Goal: Information Seeking & Learning: Learn about a topic

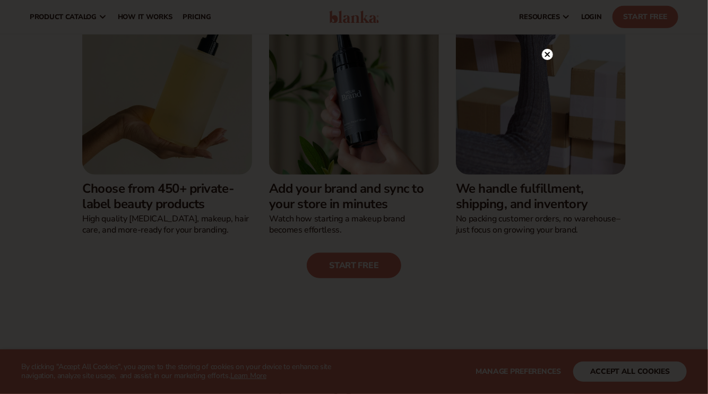
scroll to position [265, 0]
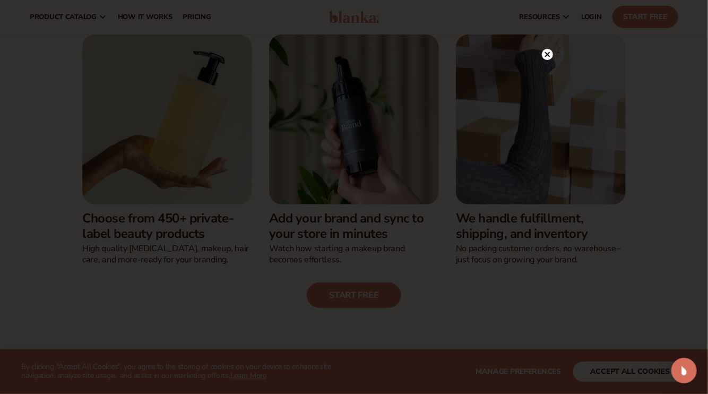
click at [548, 54] on icon at bounding box center [547, 53] width 5 height 5
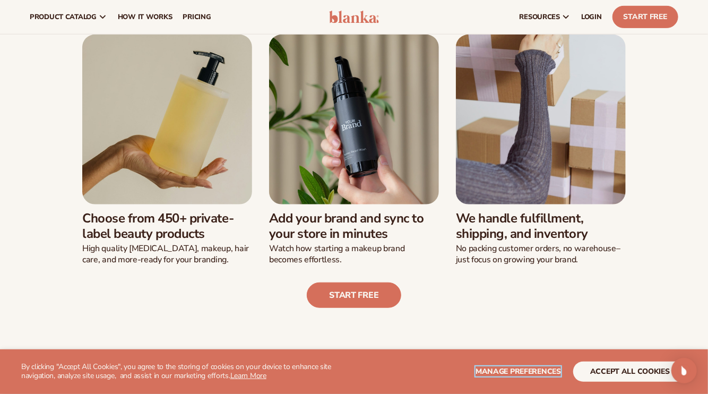
click at [512, 368] on span "Manage preferences" at bounding box center [517, 371] width 85 height 10
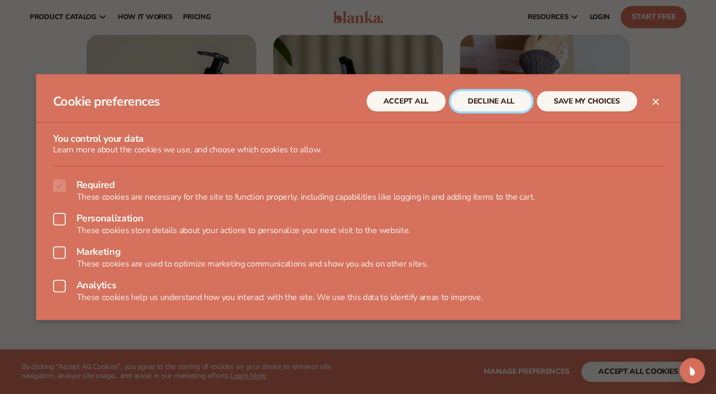
click at [511, 105] on button "DECLINE ALL" at bounding box center [491, 101] width 81 height 20
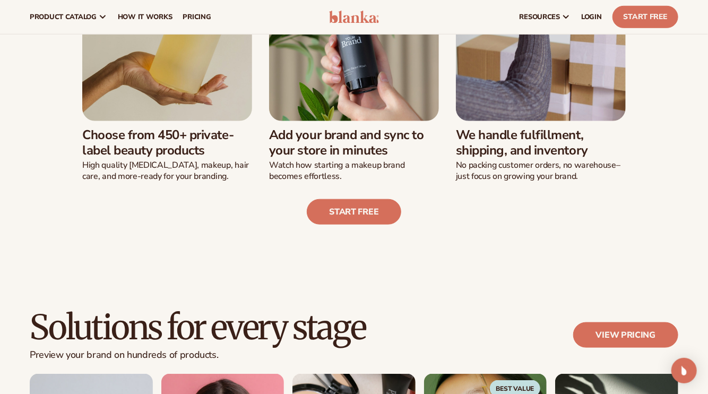
scroll to position [318, 0]
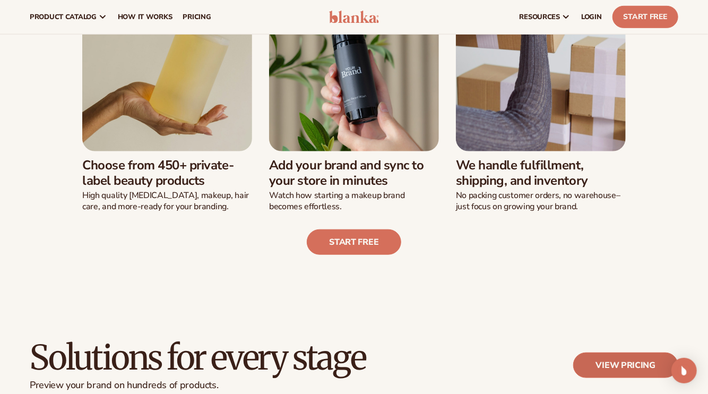
click at [641, 365] on link "View pricing" at bounding box center [625, 364] width 105 height 25
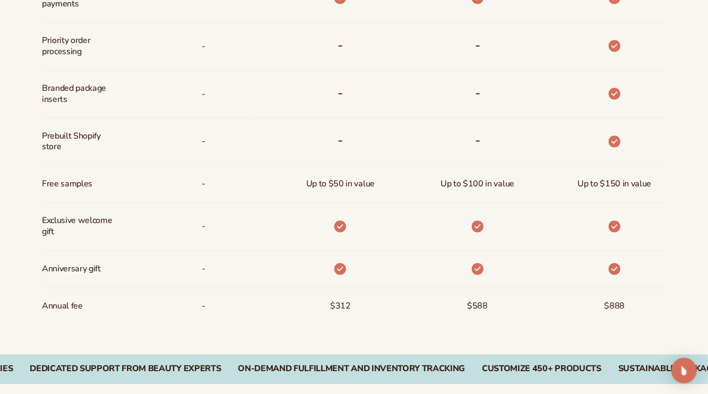
scroll to position [1369, 0]
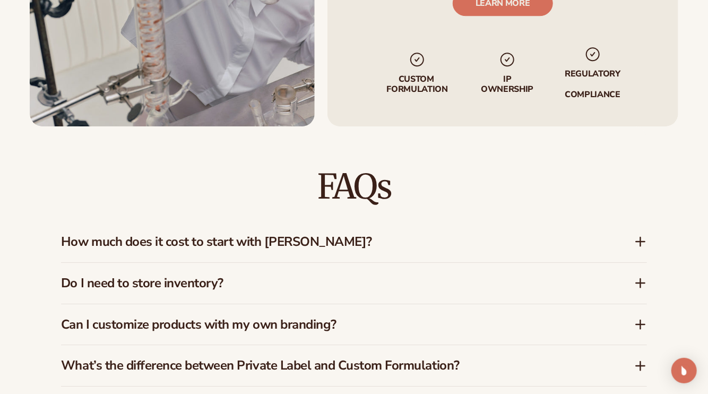
click at [281, 234] on h3 "How much does it cost to start with Blanka?" at bounding box center [331, 241] width 541 height 15
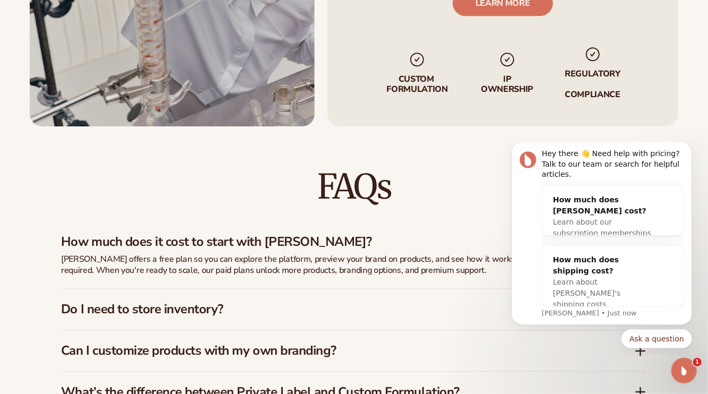
click at [689, 366] on icon "Open Intercom Messenger" at bounding box center [684, 370] width 18 height 18
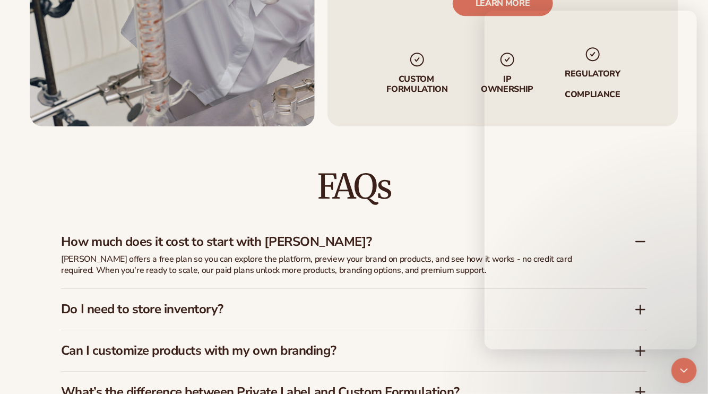
click at [698, 361] on div "FAQs How much does it cost to start with Blanka? Blanka offers a free plan so y…" at bounding box center [354, 373] width 708 height 494
click at [643, 309] on icon at bounding box center [640, 309] width 8 height 0
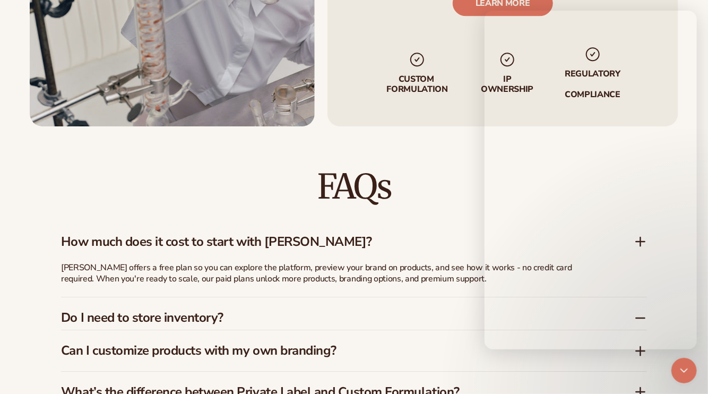
click at [640, 299] on div "Do I need to store inventory?" at bounding box center [354, 313] width 586 height 32
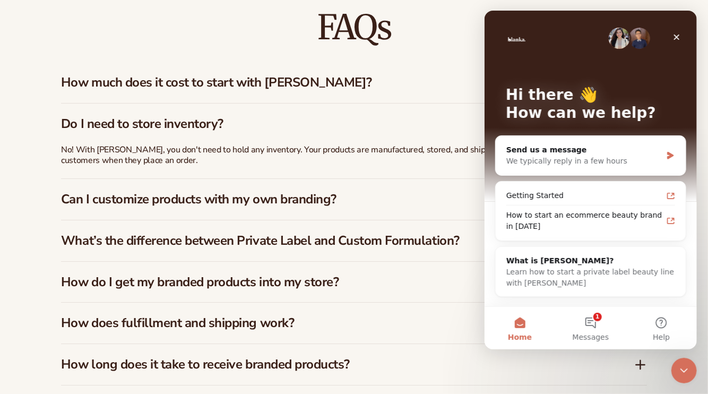
scroll to position [0, 0]
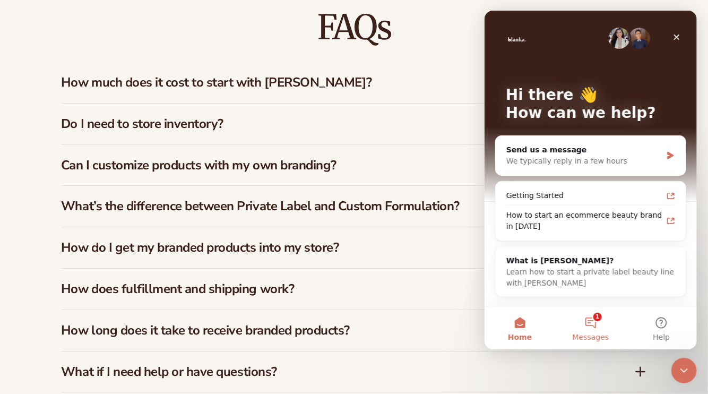
click at [594, 327] on button "1 Messages" at bounding box center [589, 328] width 71 height 42
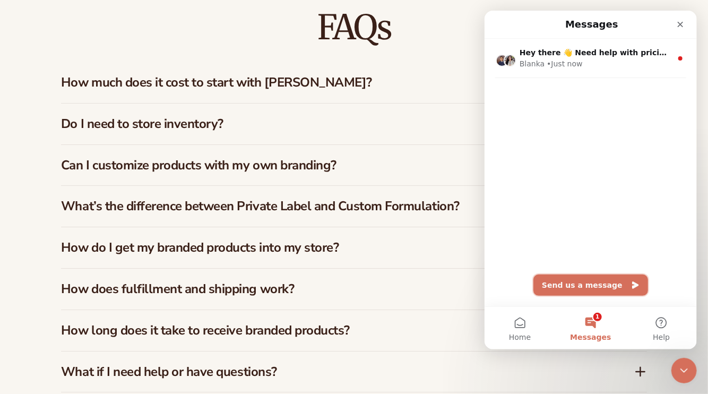
click at [579, 289] on button "Send us a message" at bounding box center [590, 284] width 115 height 21
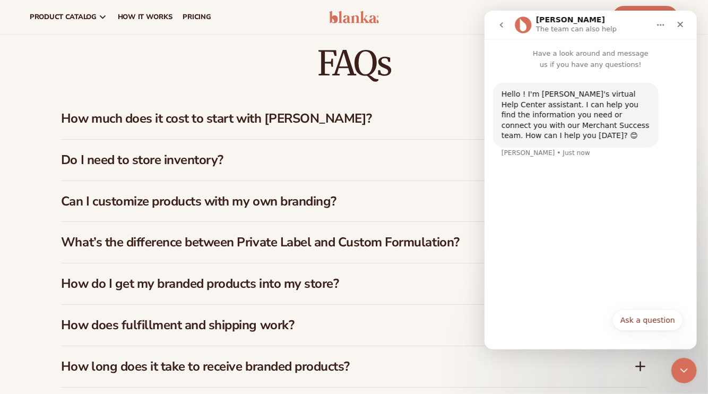
scroll to position [1475, 0]
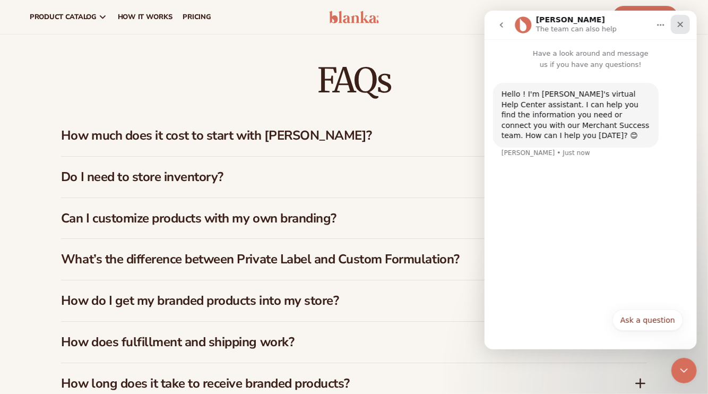
click at [678, 20] on icon "Close" at bounding box center [679, 24] width 8 height 8
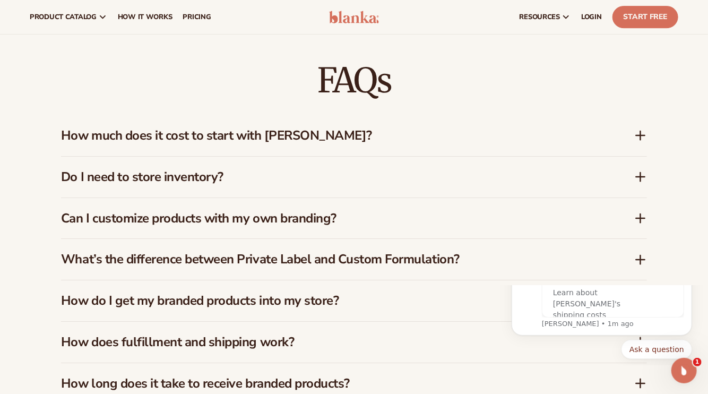
scroll to position [0, 0]
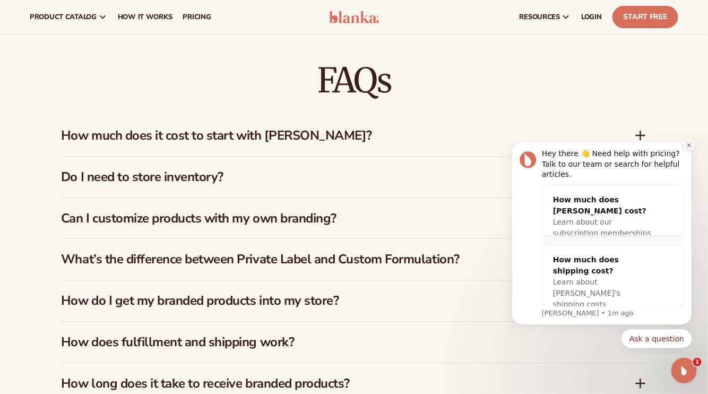
click at [688, 147] on icon "Dismiss notification" at bounding box center [688, 145] width 6 height 6
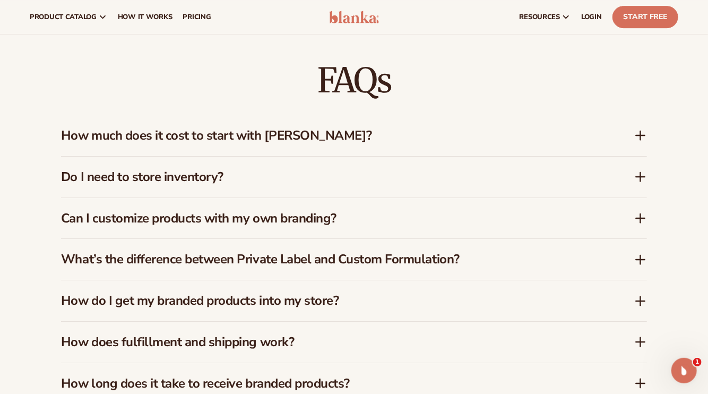
click at [395, 251] on h3 "What’s the difference between Private Label and Custom Formulation?" at bounding box center [331, 258] width 541 height 15
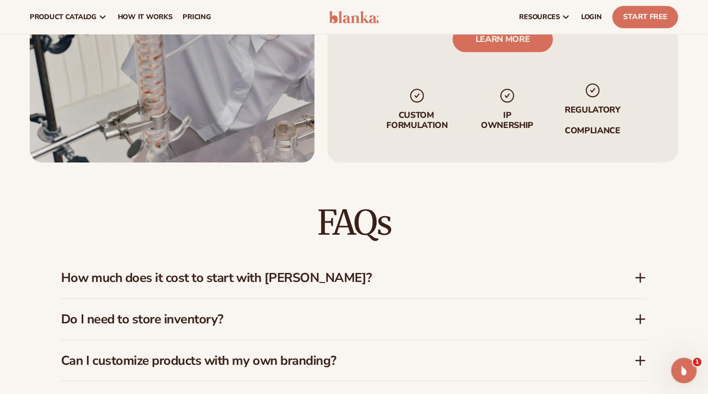
scroll to position [1316, 0]
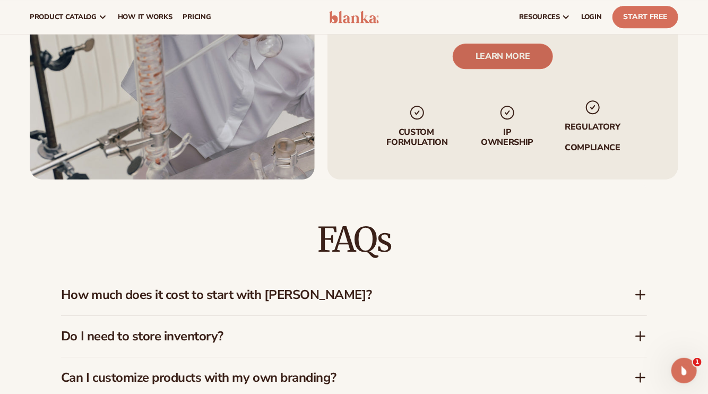
click at [517, 60] on link "LEARN MORE" at bounding box center [503, 56] width 100 height 25
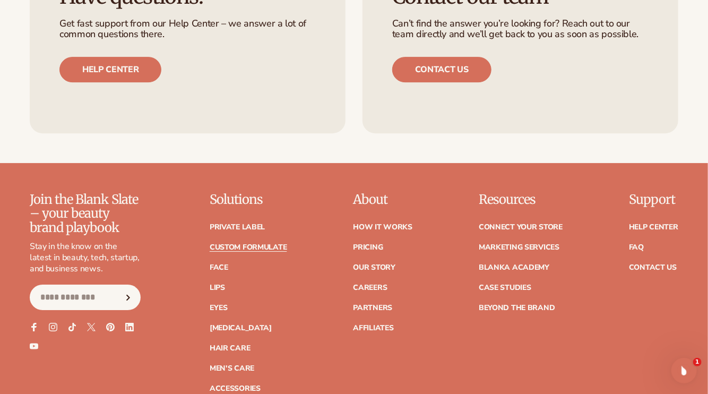
scroll to position [1433, 0]
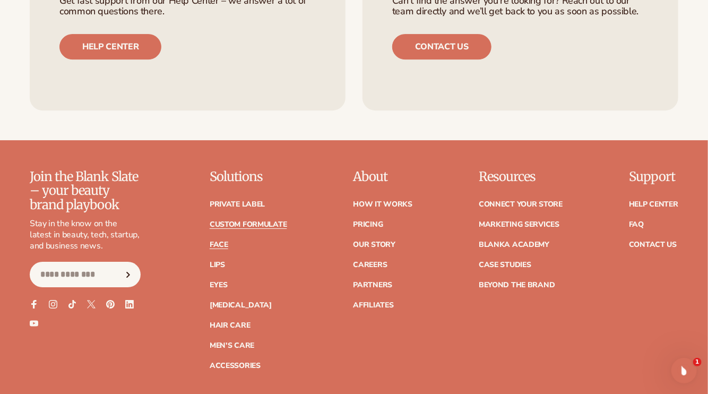
click at [225, 241] on link "Face" at bounding box center [219, 244] width 19 height 7
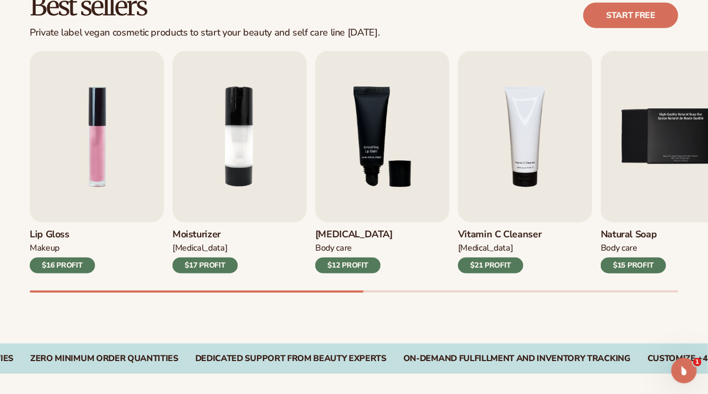
scroll to position [371, 0]
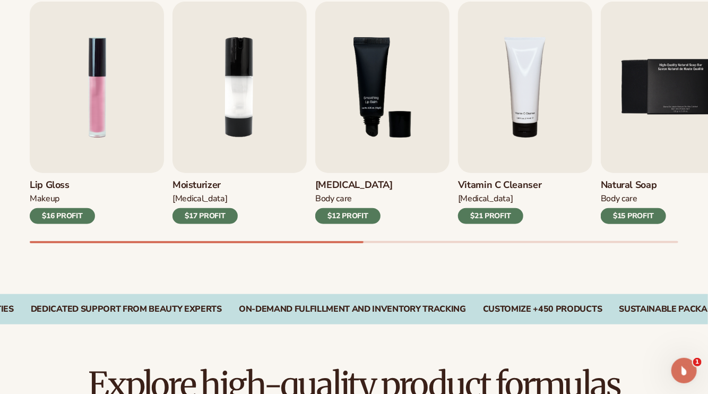
click at [72, 213] on div "$16 PROFIT" at bounding box center [62, 216] width 65 height 16
click at [98, 121] on img "1 / 9" at bounding box center [97, 87] width 134 height 171
click at [90, 118] on img "1 / 9" at bounding box center [97, 87] width 134 height 171
click at [87, 111] on img "1 / 9" at bounding box center [97, 87] width 134 height 171
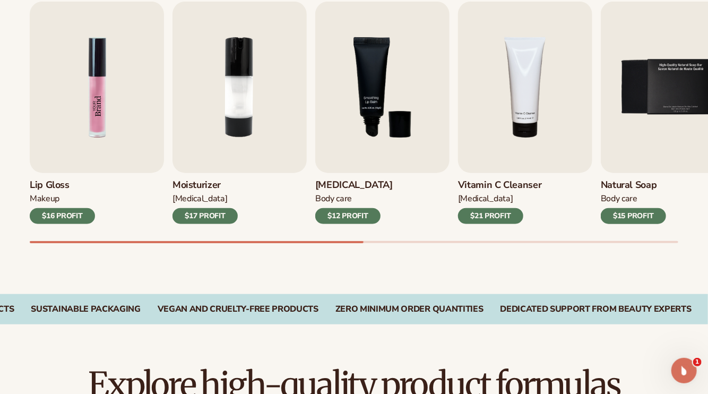
click at [87, 111] on img "1 / 9" at bounding box center [97, 87] width 134 height 171
click at [58, 217] on div "$16 PROFIT" at bounding box center [62, 216] width 65 height 16
click at [89, 241] on div at bounding box center [197, 242] width 334 height 2
click at [122, 242] on div at bounding box center [197, 242] width 334 height 2
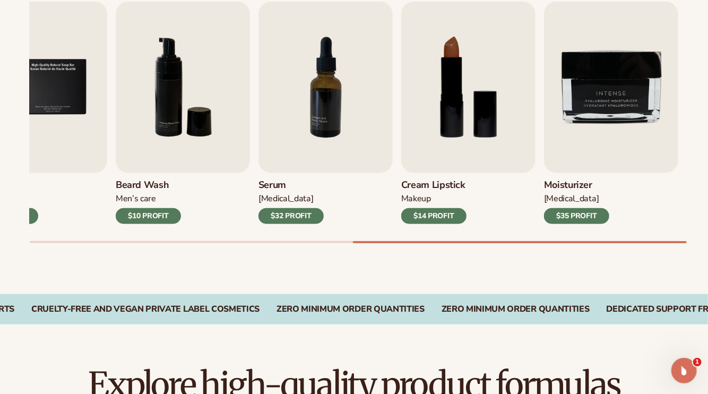
click at [430, 243] on div "Best sellers Private label vegan cosmetic products to start your beauty and sel…" at bounding box center [354, 104] width 708 height 380
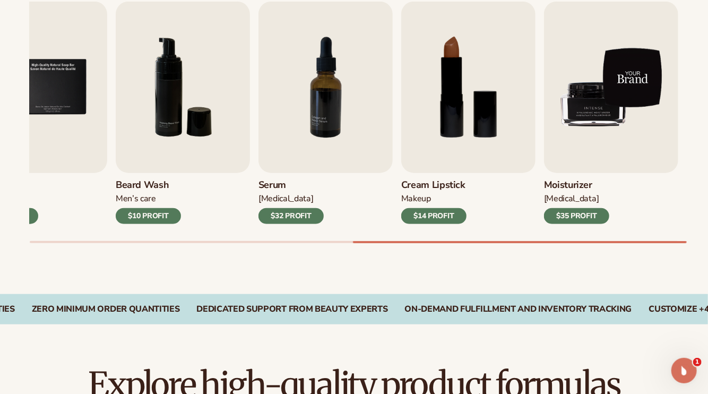
click at [587, 132] on img "9 / 9" at bounding box center [611, 87] width 134 height 171
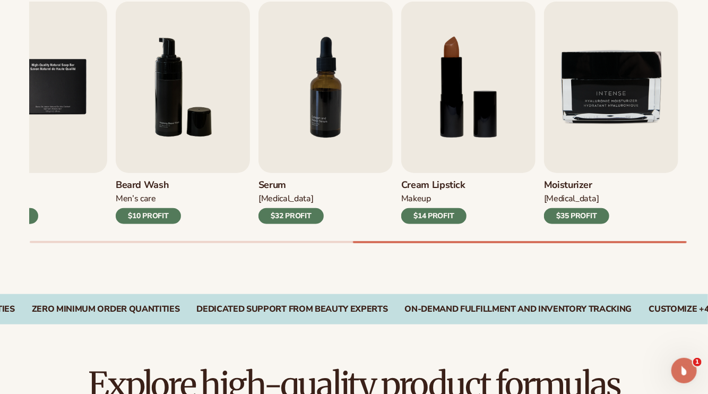
click at [560, 200] on div "[MEDICAL_DATA]" at bounding box center [576, 198] width 65 height 11
click at [569, 219] on div "$35 PROFIT" at bounding box center [576, 216] width 65 height 16
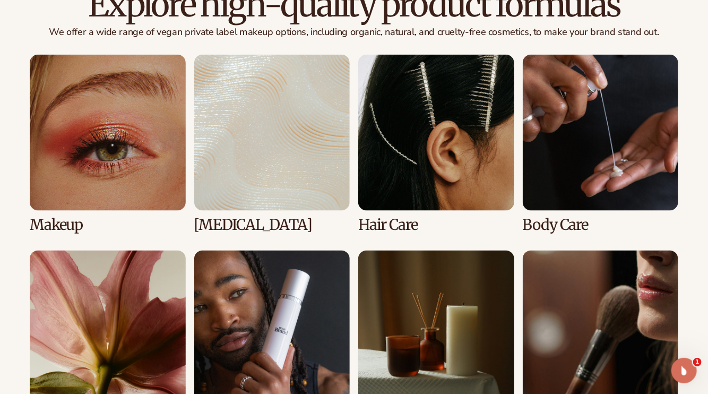
scroll to position [796, 0]
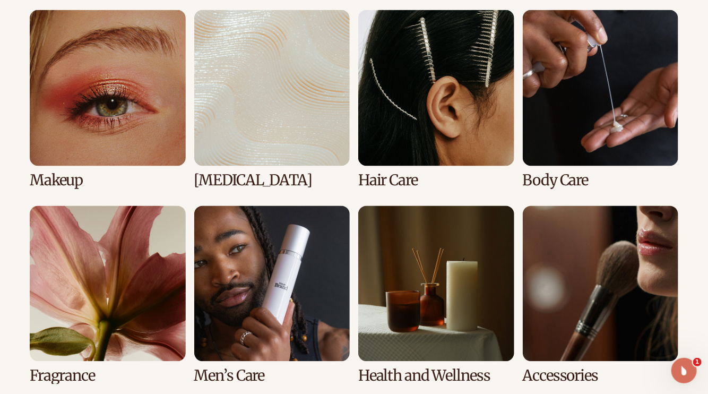
click at [264, 136] on link "2 / 8" at bounding box center [272, 99] width 156 height 178
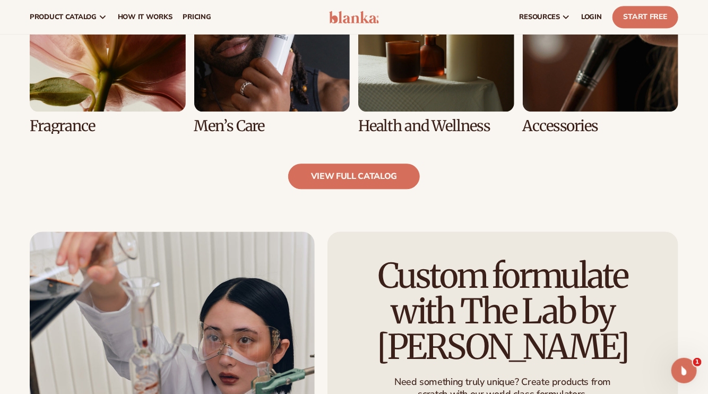
scroll to position [1008, 0]
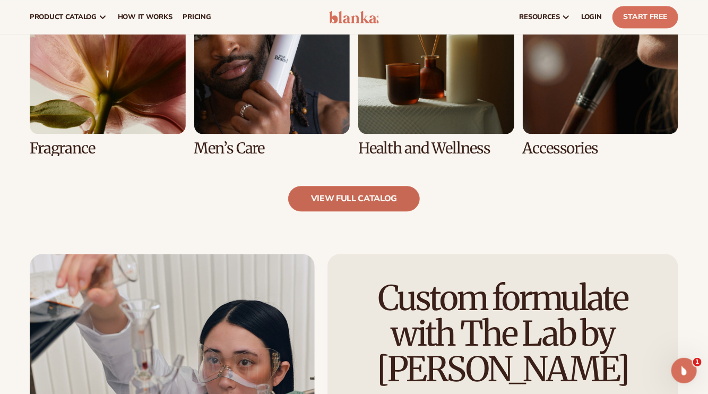
click at [374, 206] on link "view full catalog" at bounding box center [354, 198] width 132 height 25
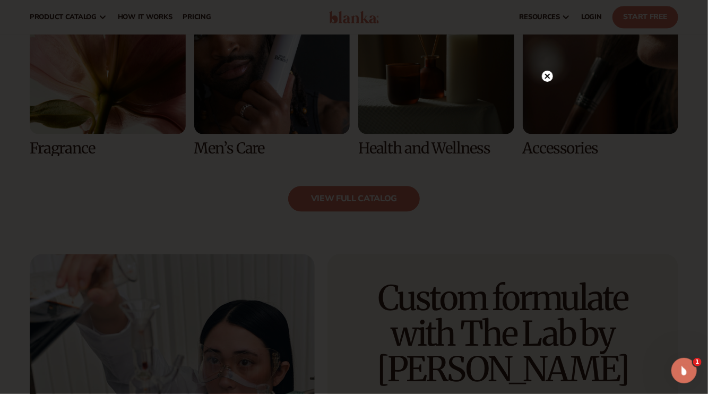
click at [549, 77] on icon at bounding box center [547, 75] width 5 height 5
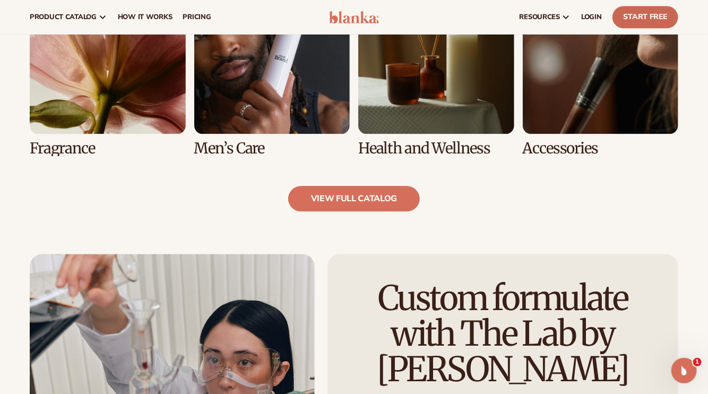
click at [642, 20] on link "Start Free" at bounding box center [645, 17] width 66 height 22
